Goal: Task Accomplishment & Management: Manage account settings

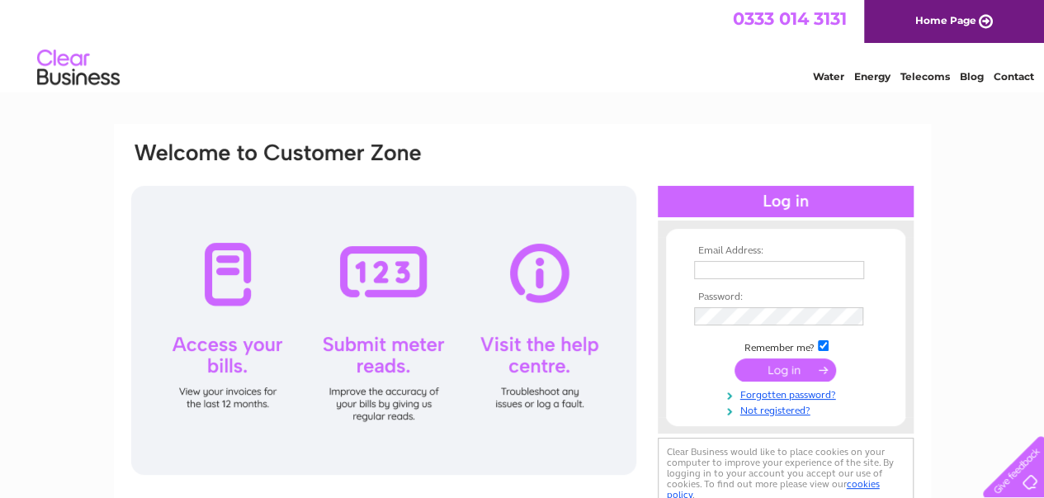
type input "puirnima.patel03@gmail.com"
click at [778, 376] on input "submit" at bounding box center [786, 369] width 102 height 23
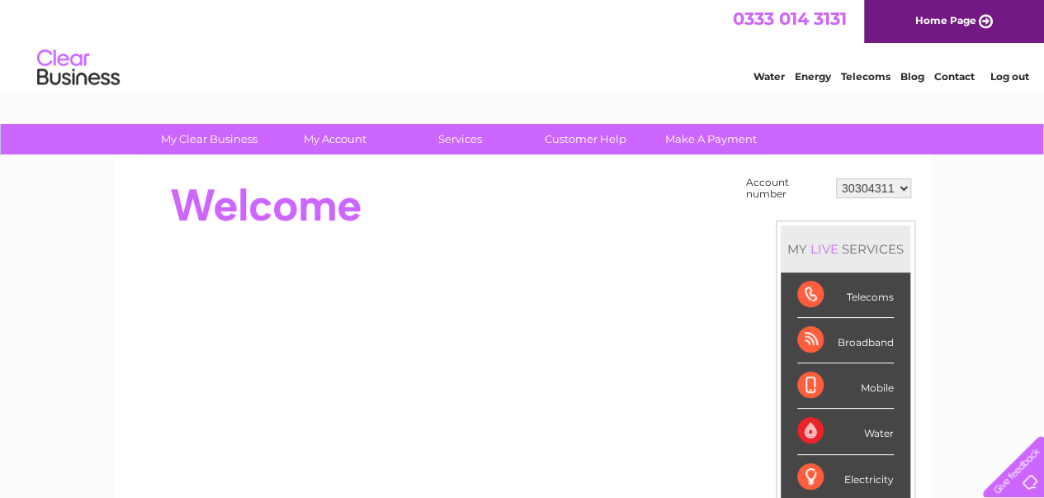
click at [869, 299] on div "Telecoms" at bounding box center [845, 294] width 97 height 45
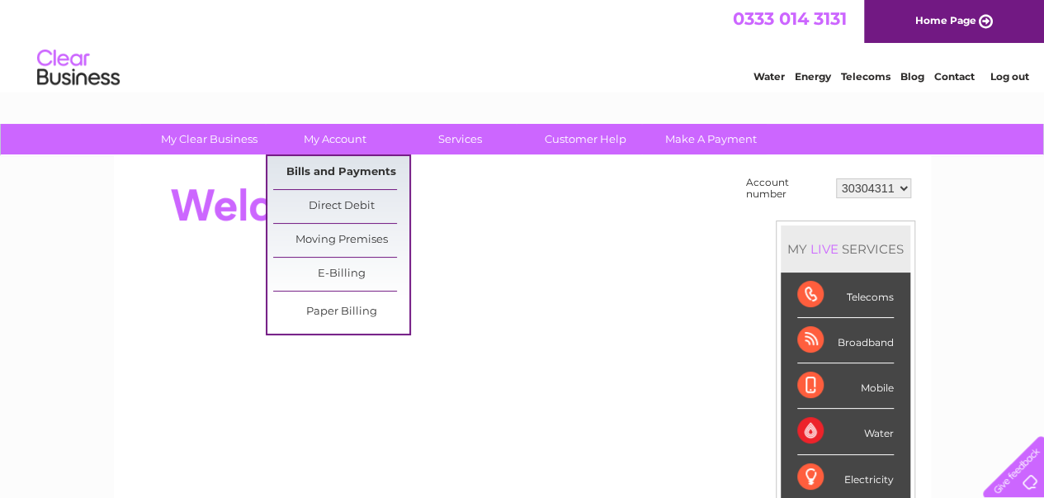
click at [334, 172] on link "Bills and Payments" at bounding box center [341, 172] width 136 height 33
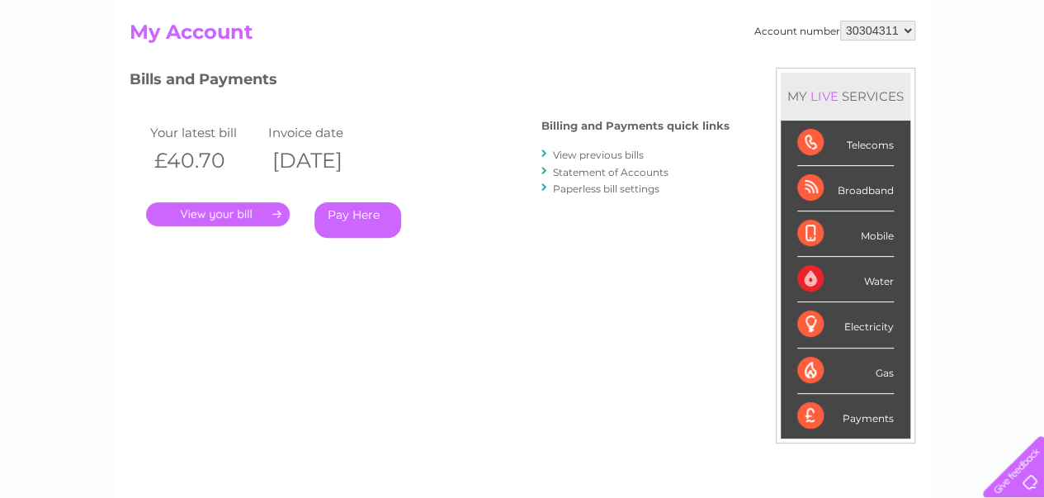
scroll to position [191, 0]
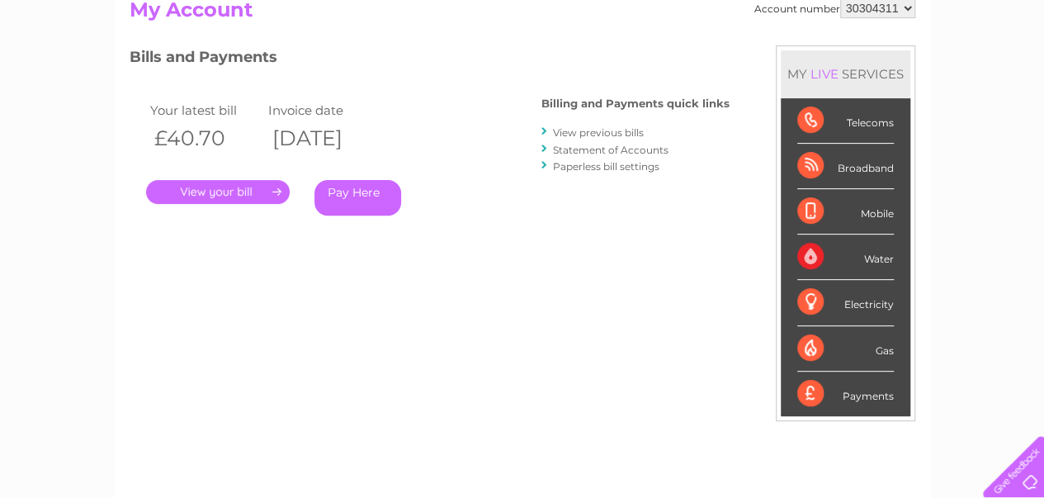
click at [234, 193] on link "." at bounding box center [218, 192] width 144 height 24
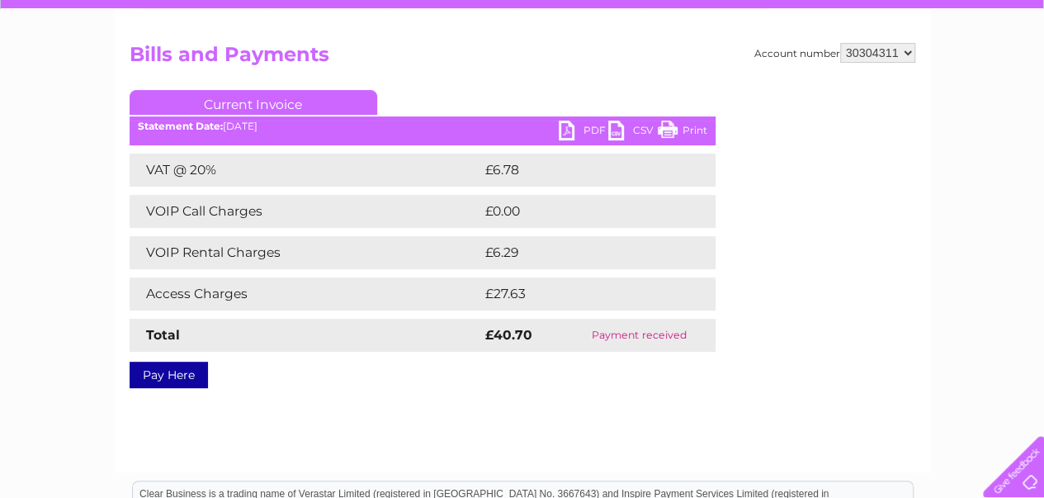
scroll to position [149, 0]
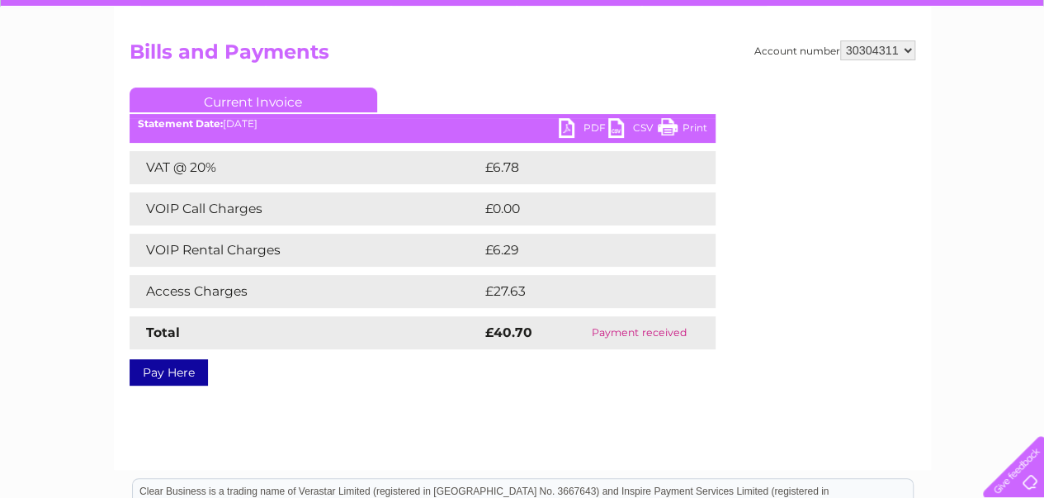
click at [906, 51] on select "30304311" at bounding box center [877, 50] width 75 height 20
click at [666, 128] on link "Print" at bounding box center [683, 130] width 50 height 24
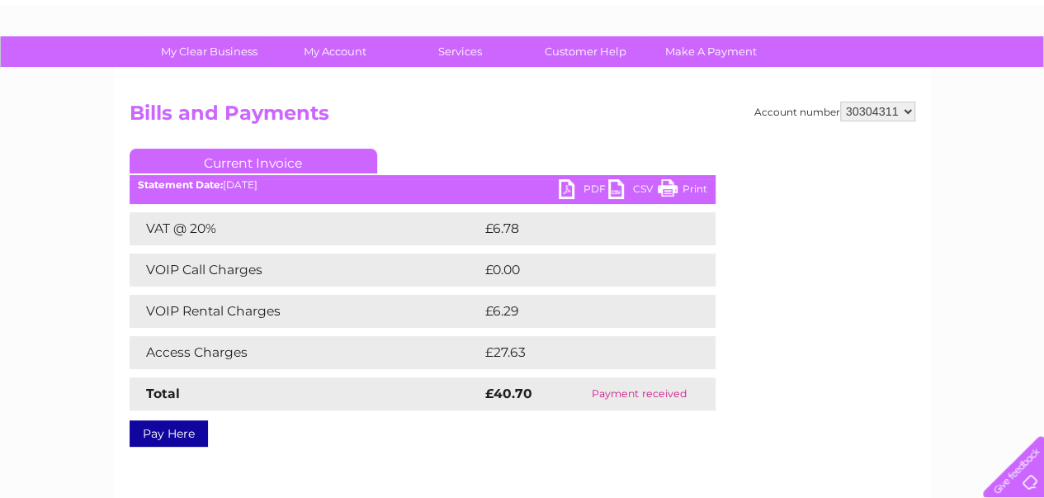
scroll to position [0, 0]
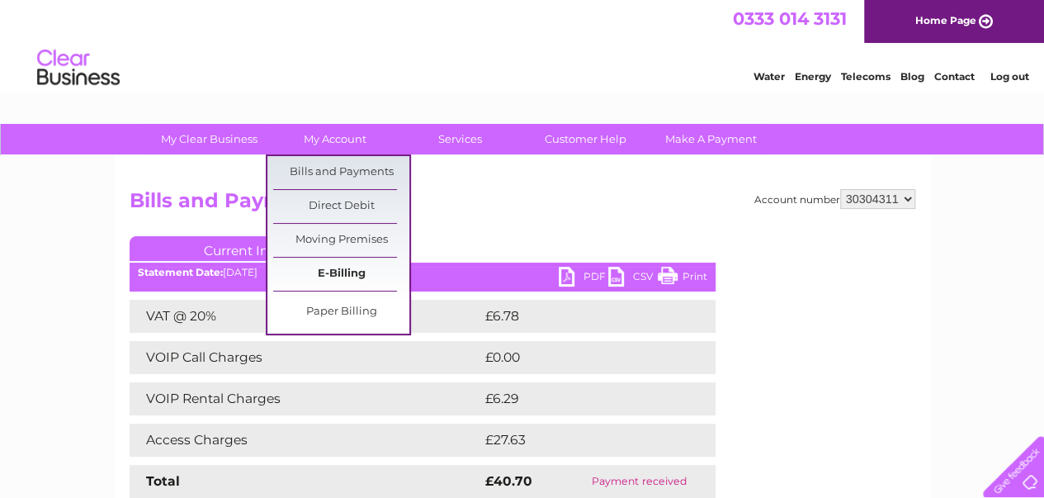
click at [351, 281] on link "E-Billing" at bounding box center [341, 274] width 136 height 33
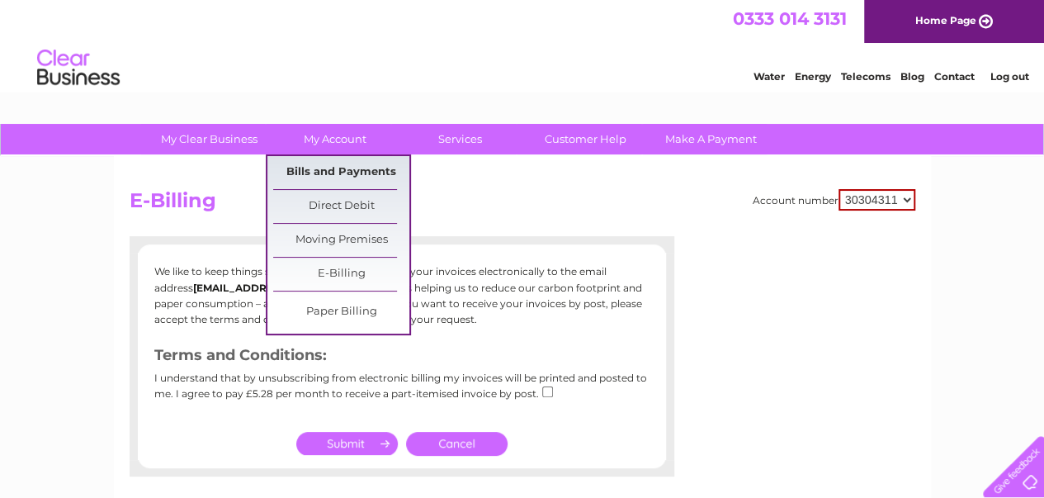
click at [297, 174] on link "Bills and Payments" at bounding box center [341, 172] width 136 height 33
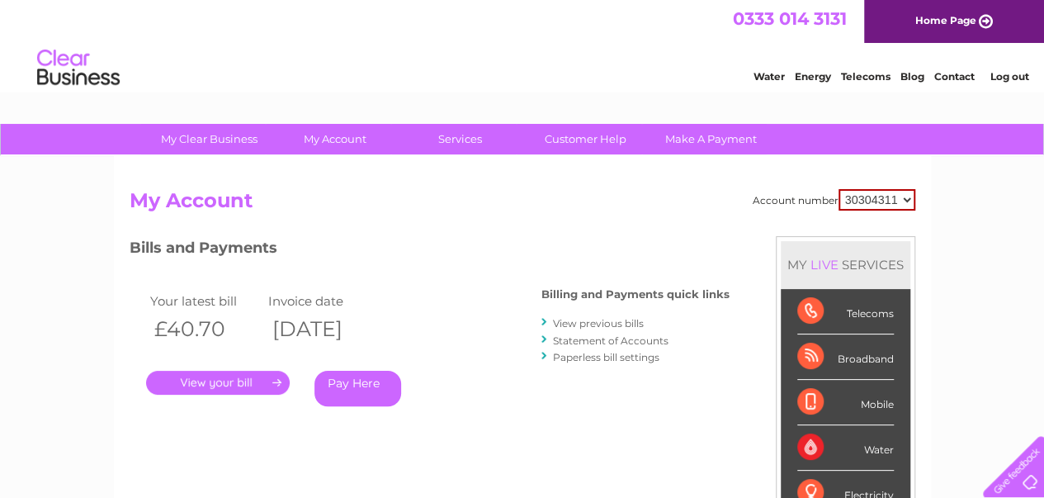
click at [274, 384] on link "." at bounding box center [218, 383] width 144 height 24
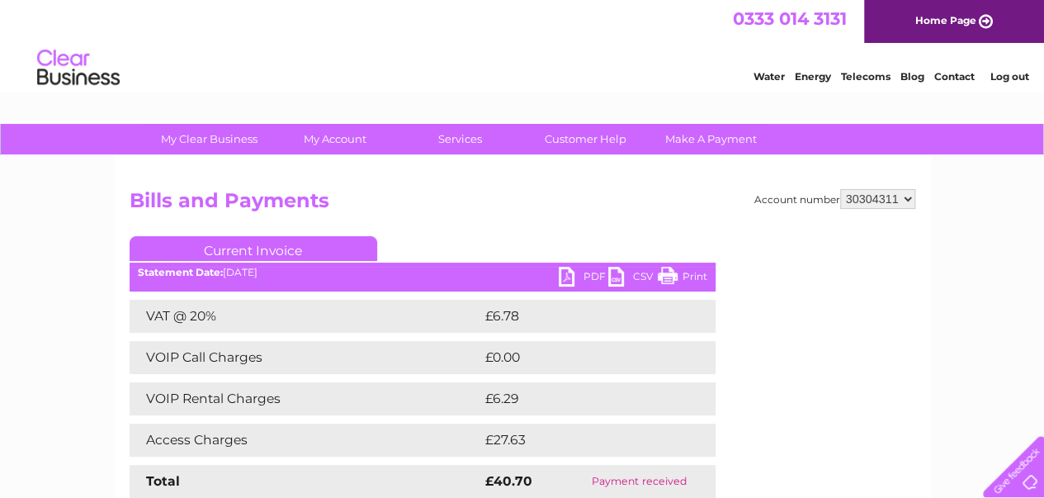
click at [203, 273] on b "Statement Date:" at bounding box center [180, 272] width 85 height 12
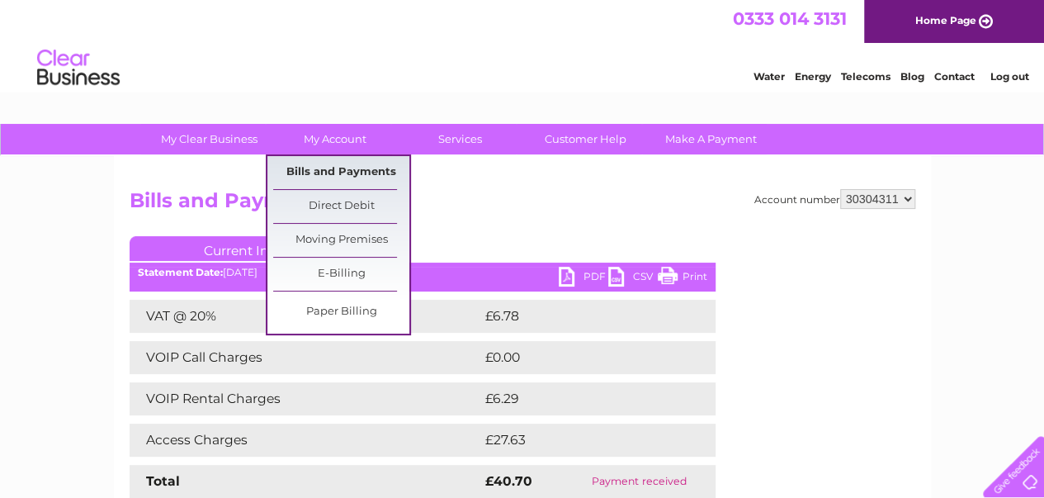
click at [298, 170] on link "Bills and Payments" at bounding box center [341, 172] width 136 height 33
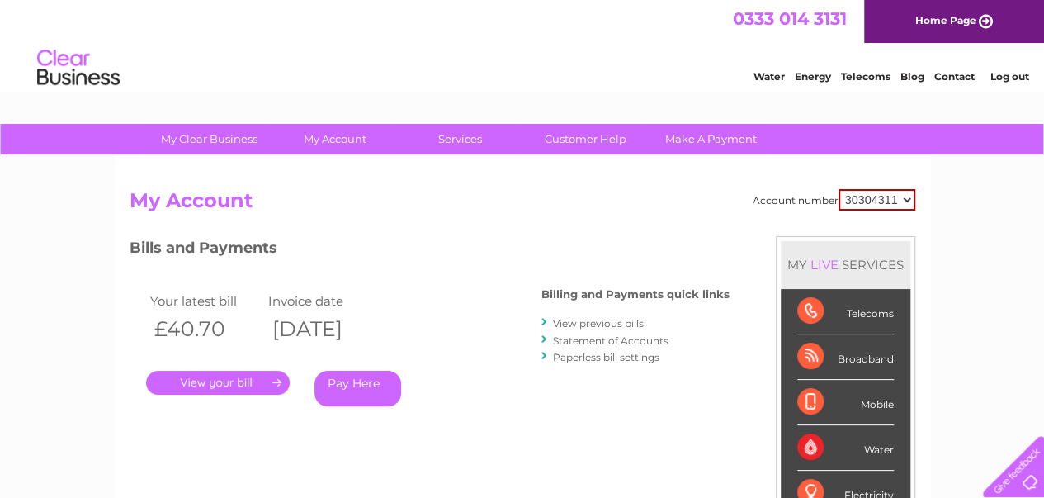
click at [572, 321] on link "View previous bills" at bounding box center [598, 323] width 91 height 12
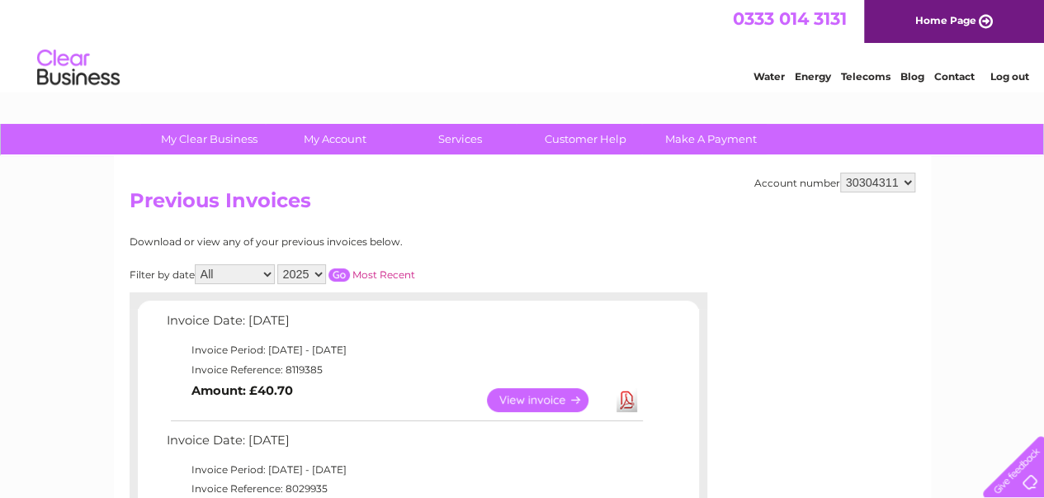
click at [267, 276] on select "All January February March April May June July August September October Novembe…" at bounding box center [235, 274] width 80 height 20
select select "7"
click at [196, 264] on select "All January February March April May June July August September October Novembe…" at bounding box center [235, 274] width 80 height 20
click at [267, 275] on select "All January February March April May June July August September October Novembe…" at bounding box center [235, 274] width 80 height 20
click at [229, 280] on select "All January February March April May June July August September October Novembe…" at bounding box center [235, 274] width 80 height 20
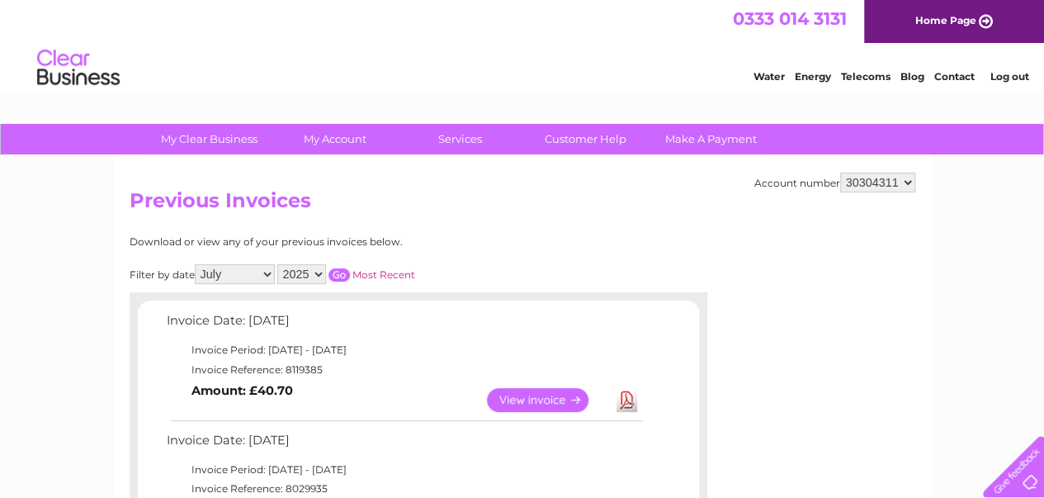
click at [216, 277] on select "All January February March April May June July August September October Novembe…" at bounding box center [235, 274] width 80 height 20
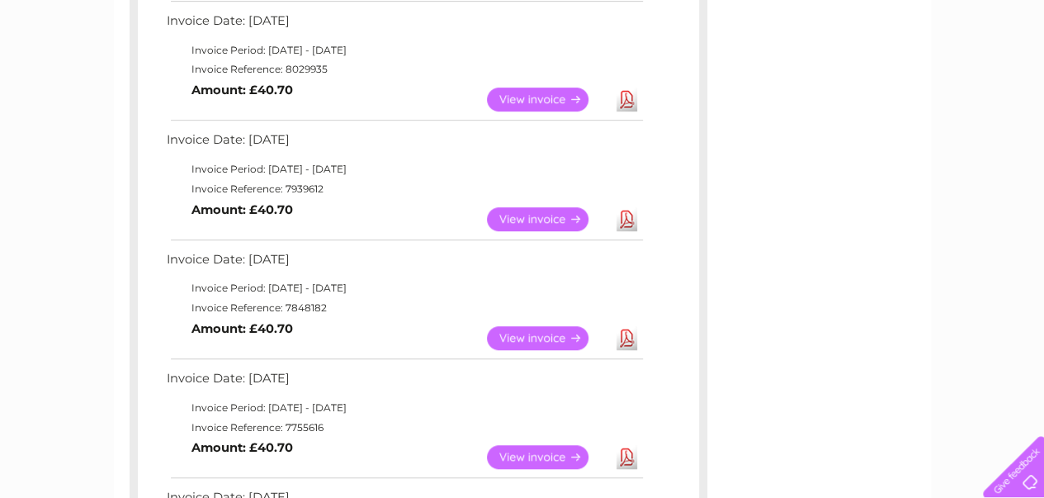
scroll to position [428, 0]
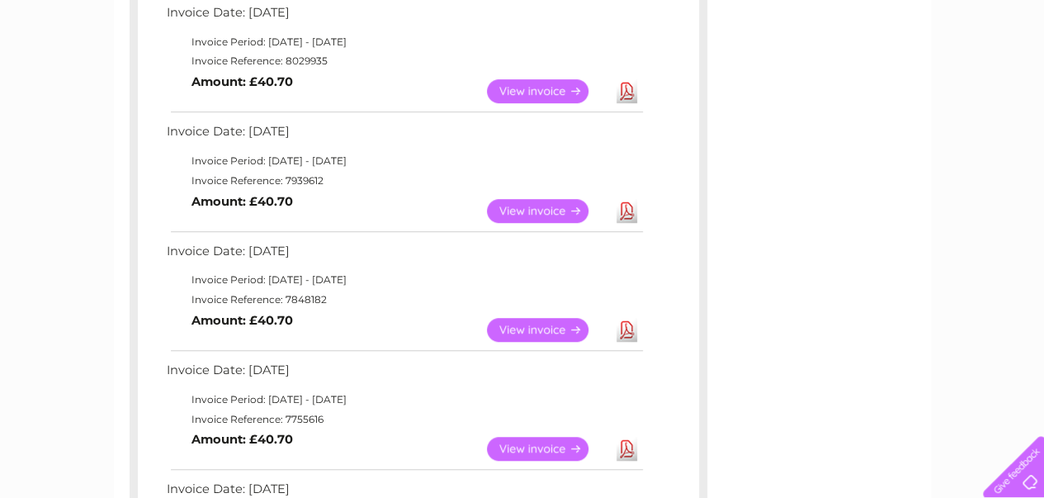
click at [535, 212] on link "View" at bounding box center [547, 211] width 121 height 24
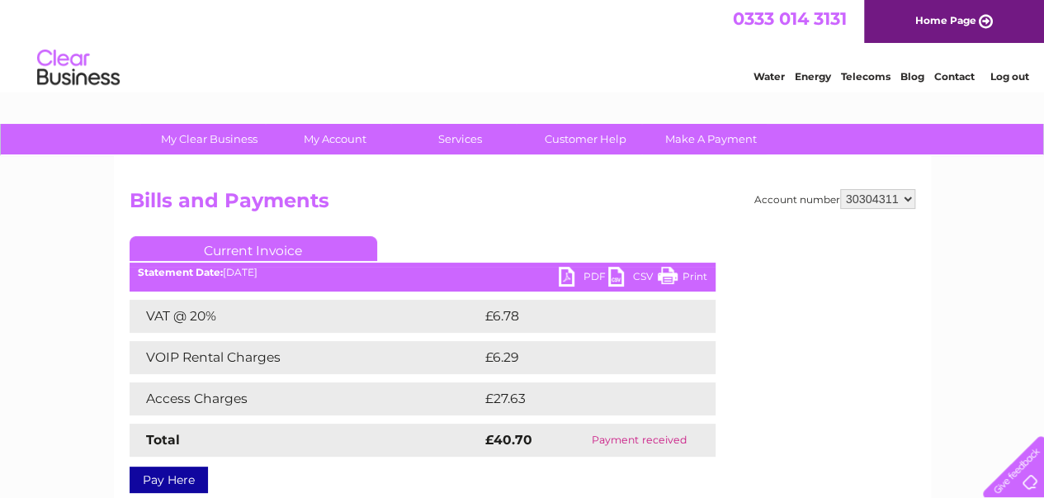
drag, startPoint x: 672, startPoint y: 268, endPoint x: 663, endPoint y: 269, distance: 9.1
click at [663, 269] on link "Print" at bounding box center [683, 279] width 50 height 24
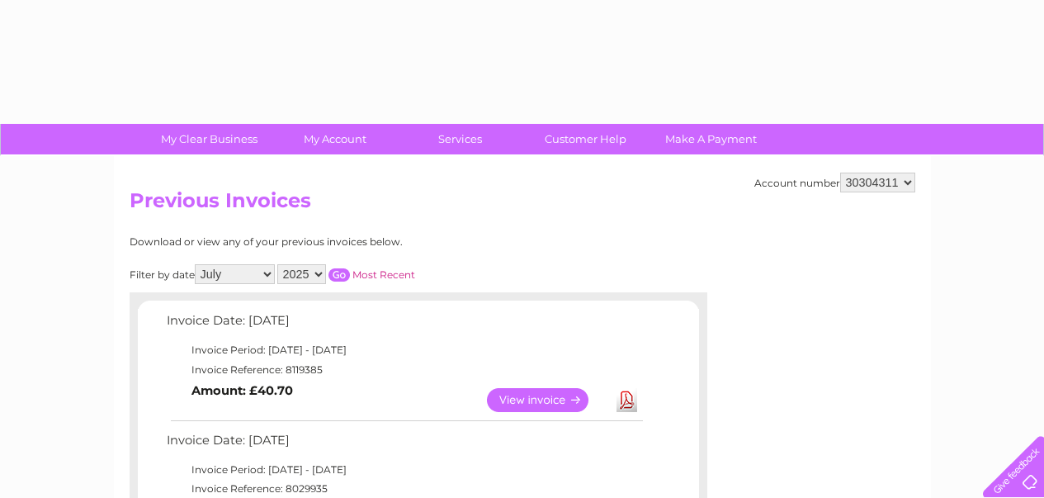
select select "7"
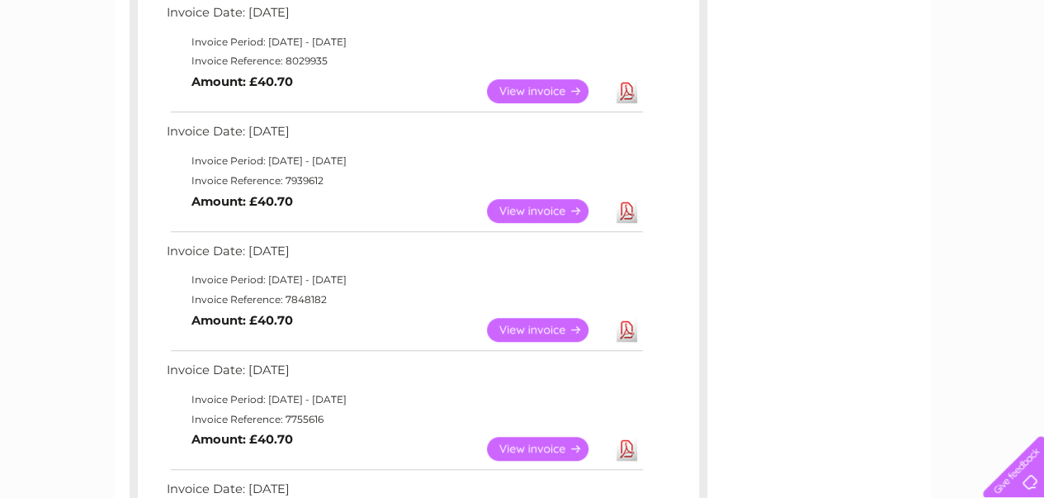
click at [504, 92] on link "View" at bounding box center [547, 91] width 121 height 24
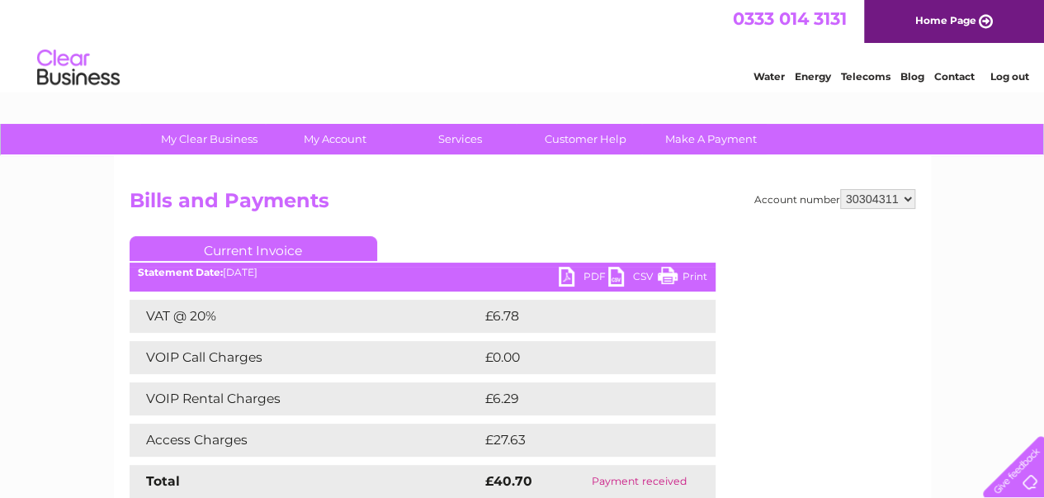
click at [584, 278] on link "PDF" at bounding box center [584, 279] width 50 height 24
click at [680, 275] on link "Print" at bounding box center [683, 279] width 50 height 24
